Goal: Check status

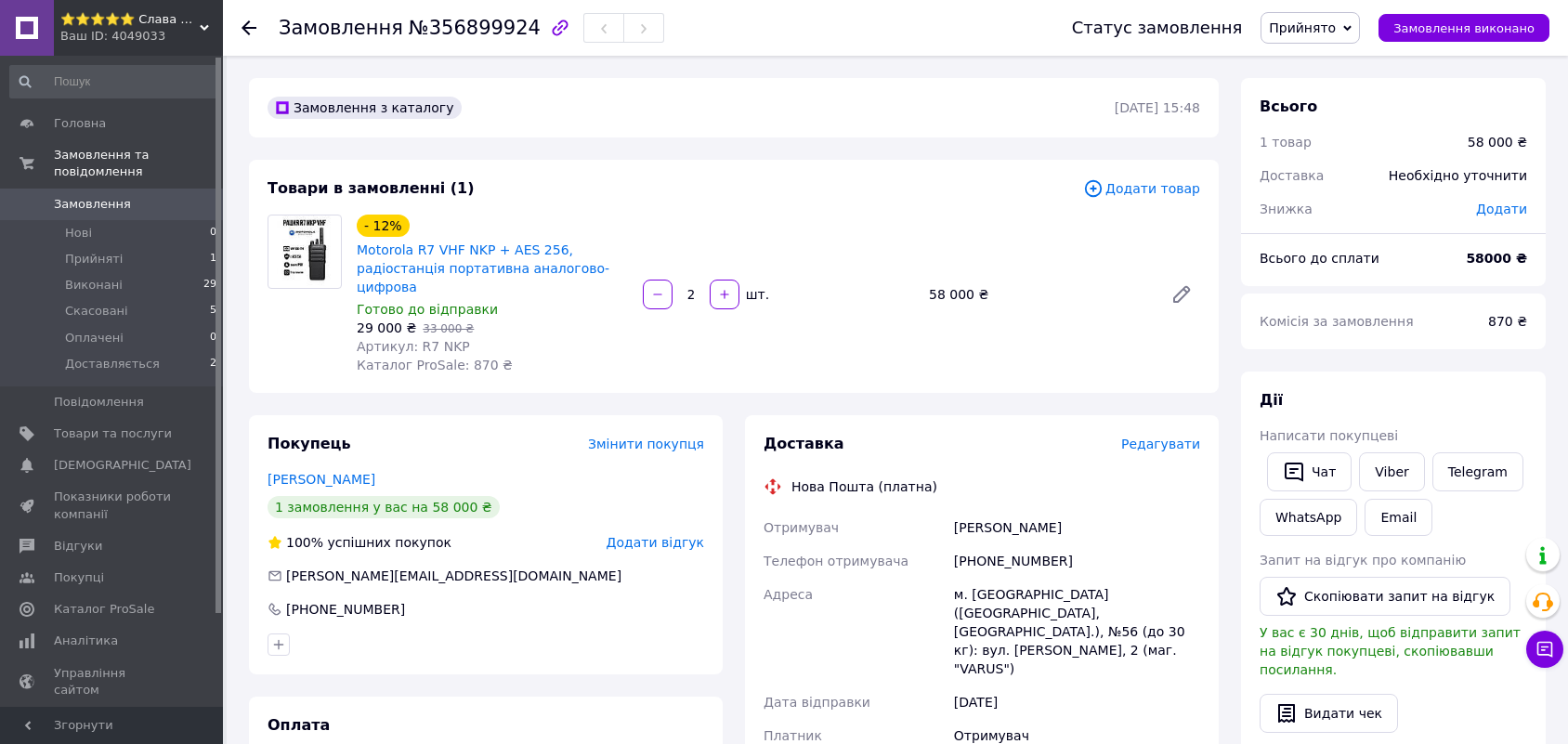
scroll to position [232, 0]
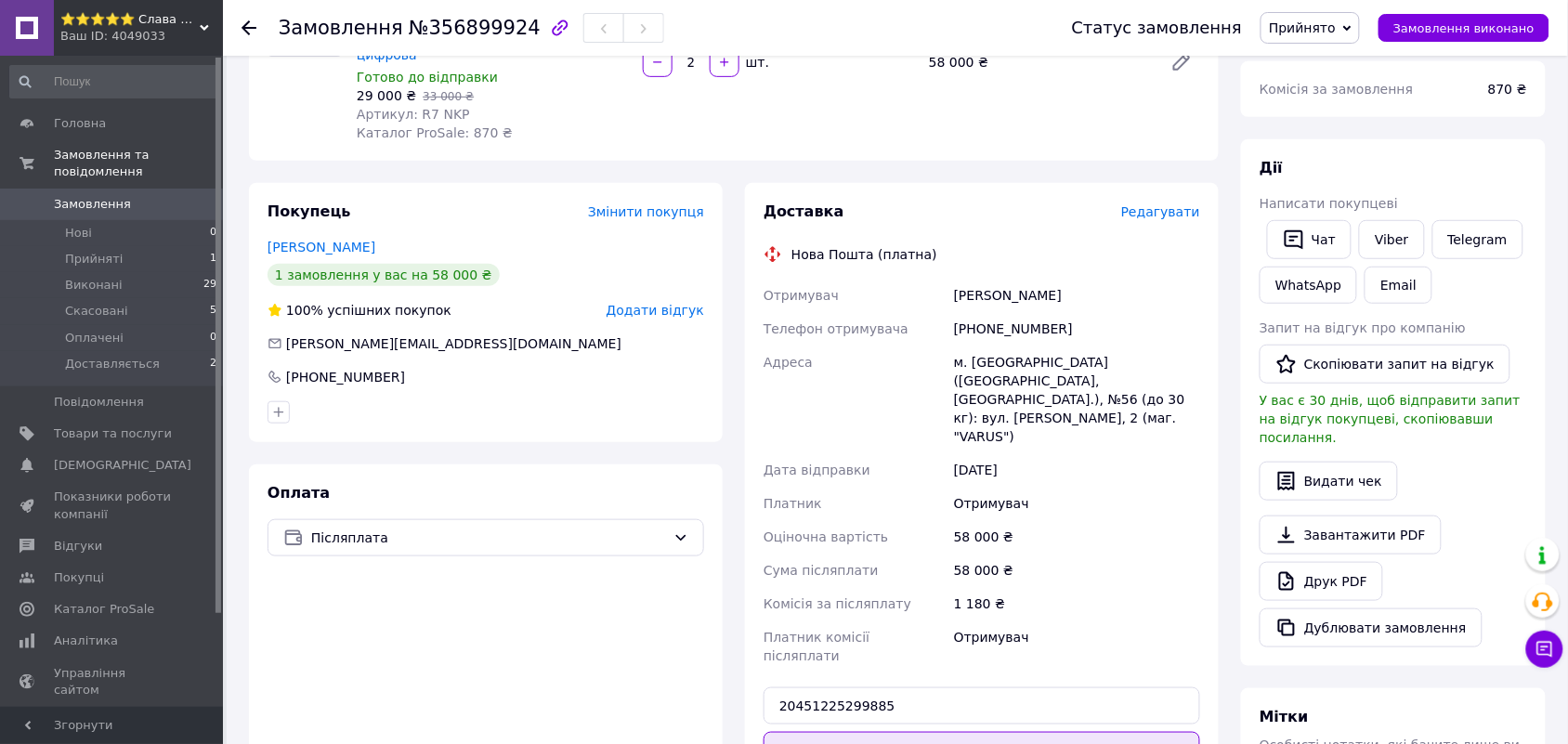
type input "20451225299885"
click at [988, 732] on button "Передати номер" at bounding box center [981, 751] width 437 height 37
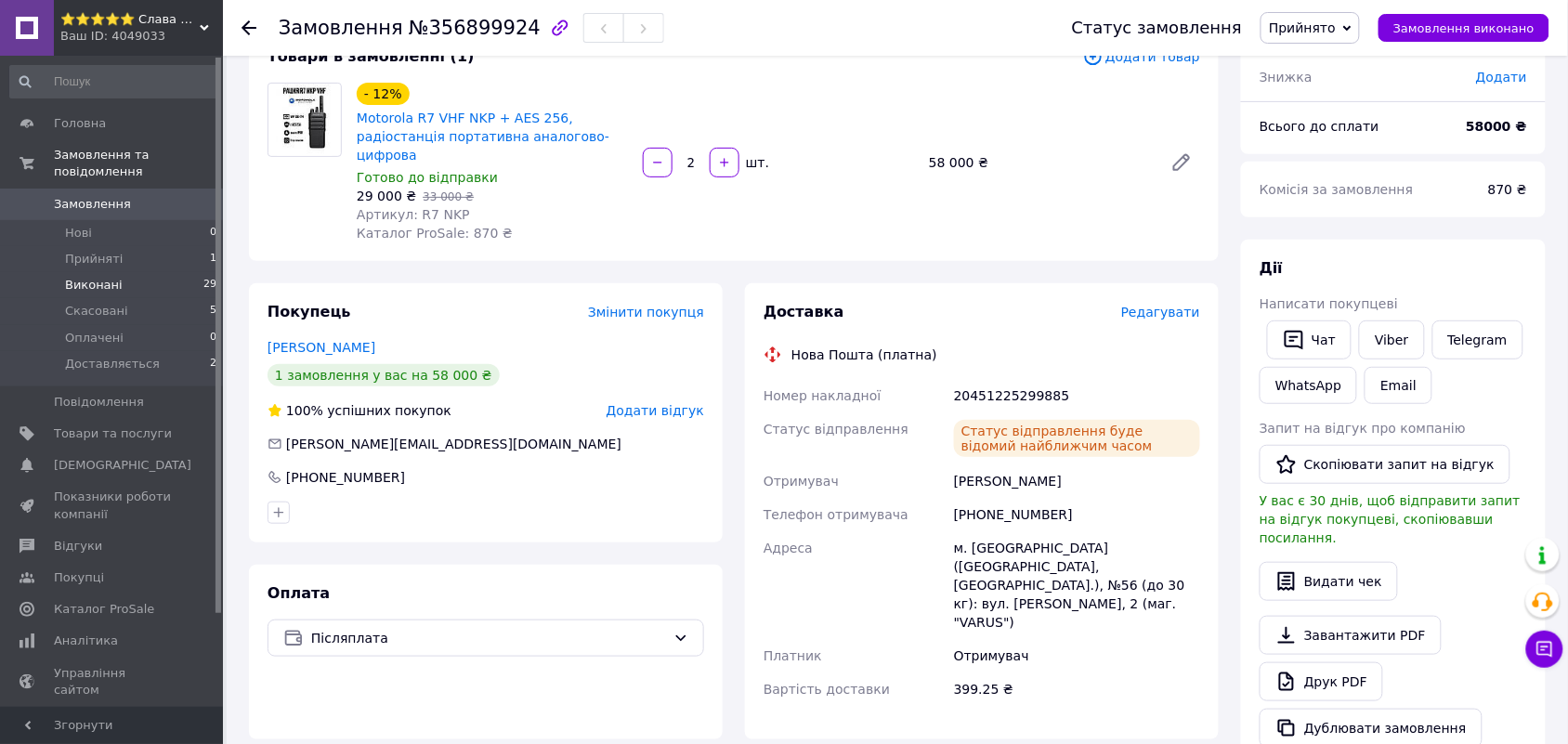
scroll to position [0, 0]
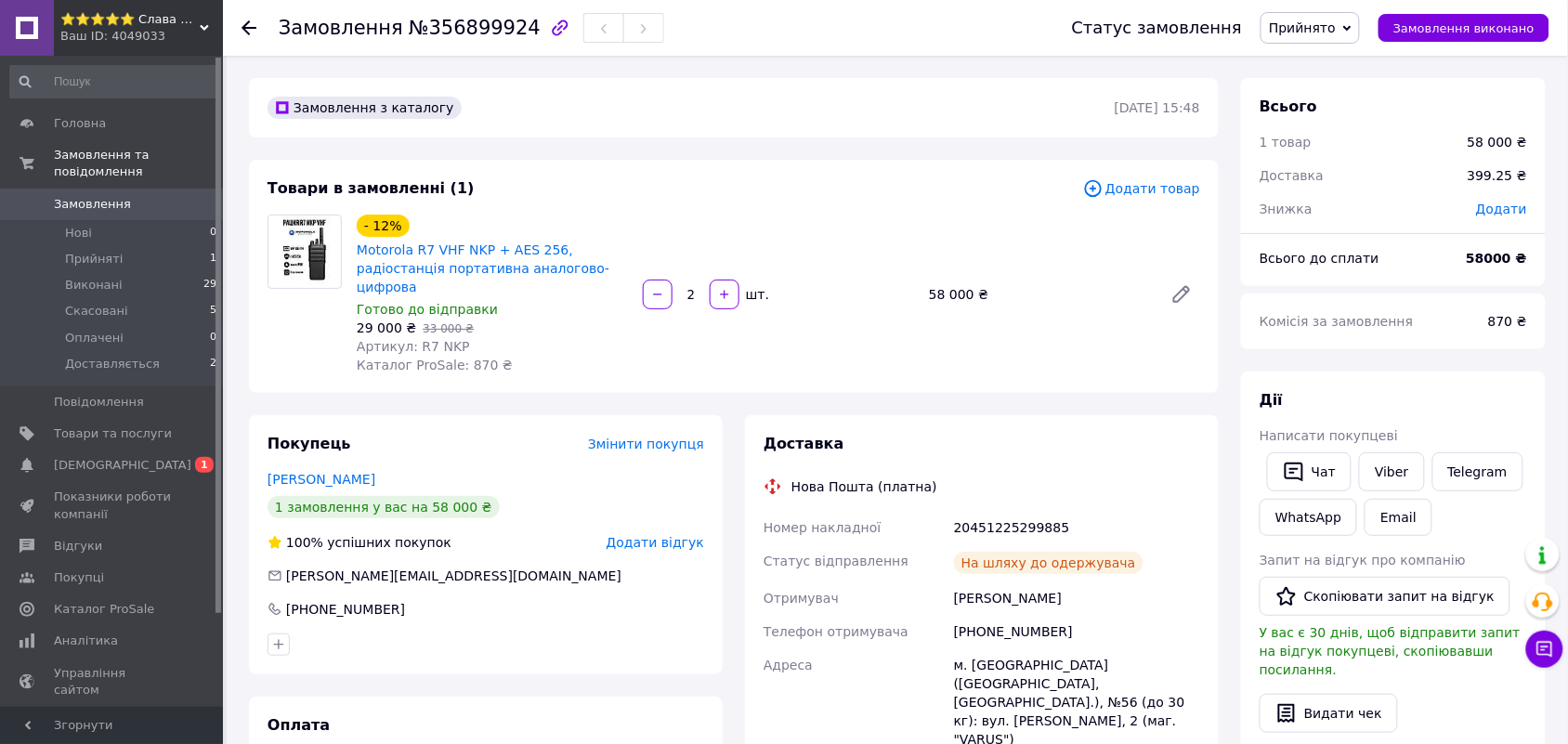
scroll to position [37, 0]
click at [96, 457] on span "[DEMOGRAPHIC_DATA]" at bounding box center [123, 466] width 138 height 17
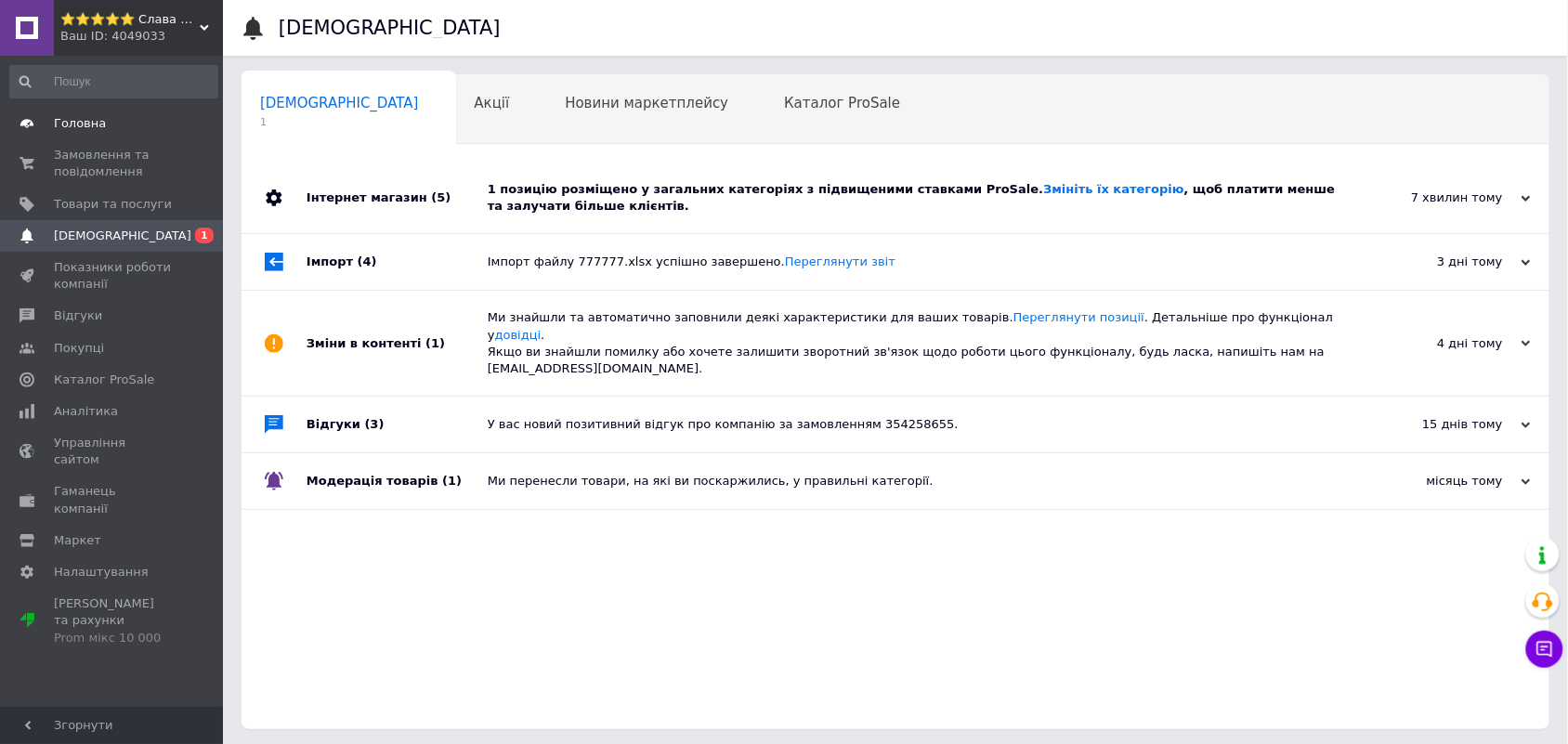
click at [82, 121] on span "Головна" at bounding box center [80, 124] width 52 height 17
